Goal: Task Accomplishment & Management: Use online tool/utility

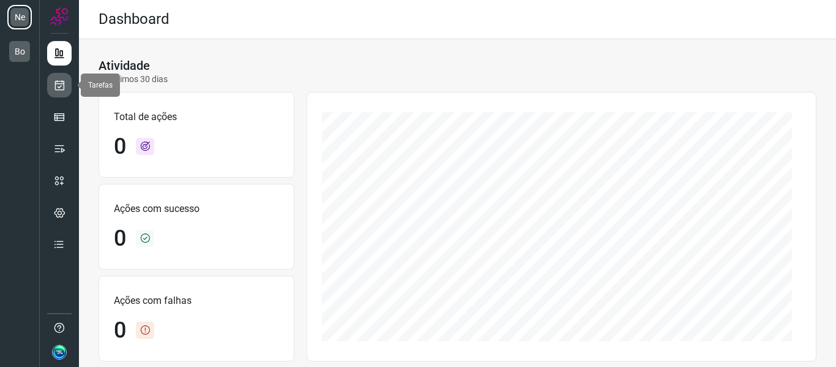
click at [56, 82] on icon at bounding box center [59, 85] width 13 height 12
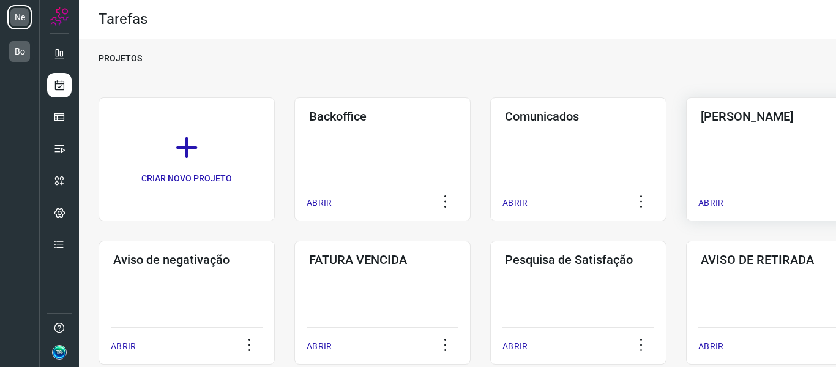
click at [746, 144] on div "Pós Serviço ABRIR" at bounding box center [774, 159] width 176 height 124
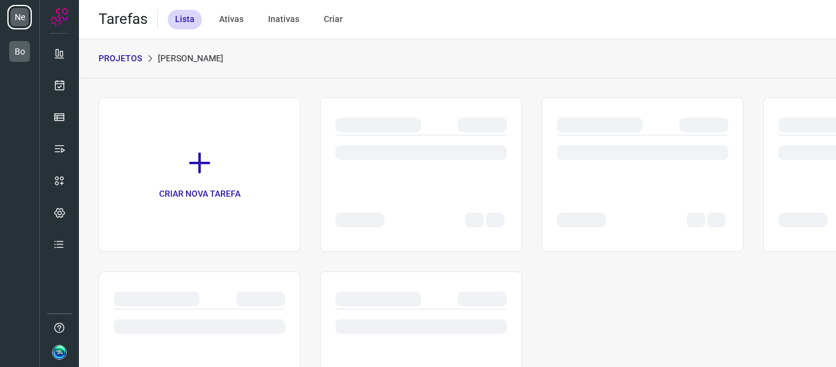
click at [713, 204] on div at bounding box center [718, 207] width 21 height 48
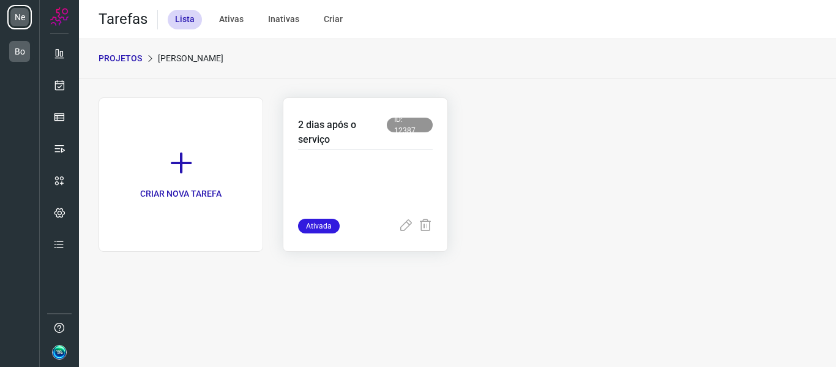
click at [366, 148] on div "2 [PERSON_NAME] após o serviço ID: 12387" at bounding box center [365, 134] width 134 height 32
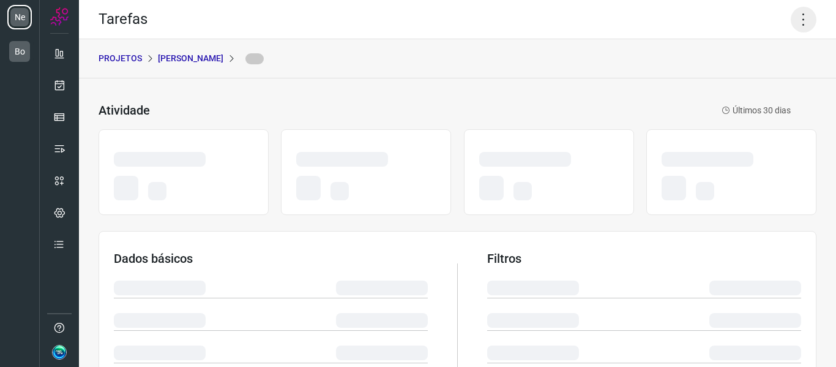
click at [795, 26] on icon at bounding box center [804, 20] width 26 height 26
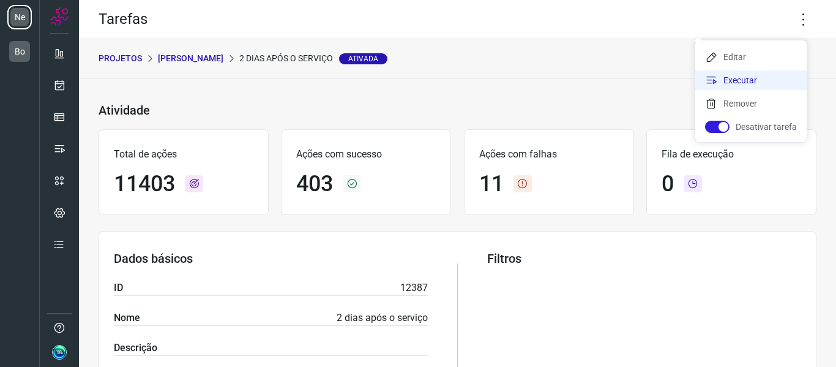
click at [735, 79] on li "Executar" at bounding box center [750, 80] width 111 height 20
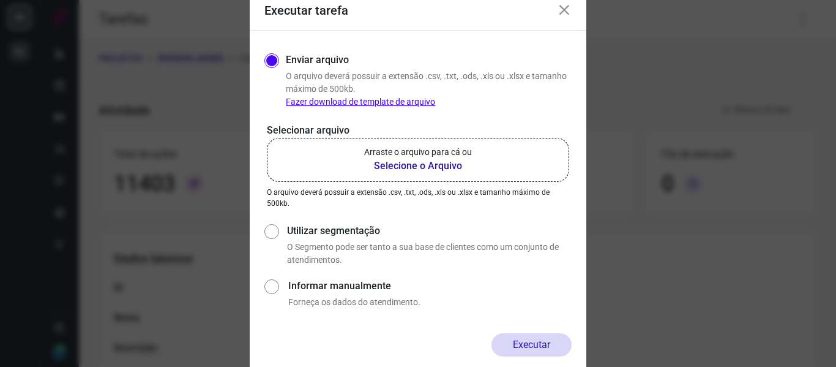
click at [440, 163] on b "Selecione o Arquivo" at bounding box center [418, 166] width 108 height 15
click at [0, 0] on input "Arraste o arquivo para cá ou Selecione o Arquivo" at bounding box center [0, 0] width 0 height 0
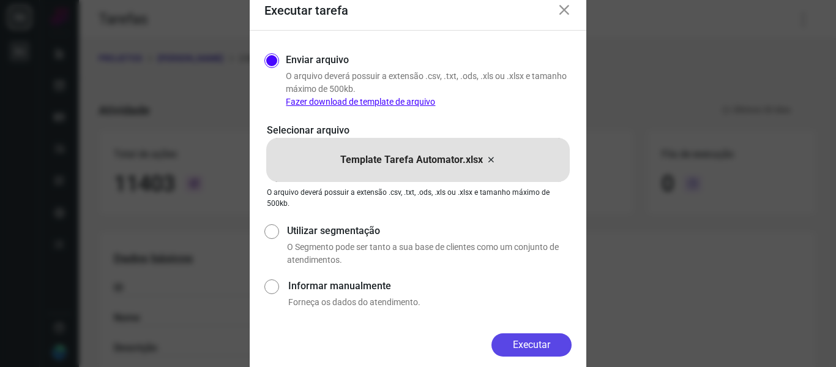
click at [538, 344] on button "Executar" at bounding box center [532, 344] width 80 height 23
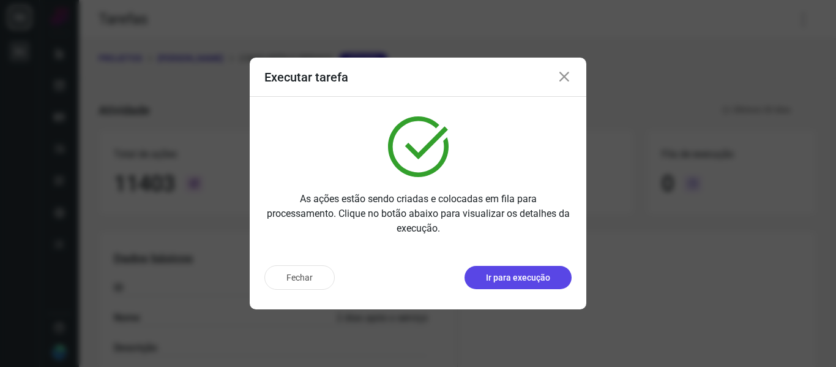
click at [509, 279] on p "Ir para execução" at bounding box center [518, 277] width 64 height 13
